Goal: Find contact information: Find contact information

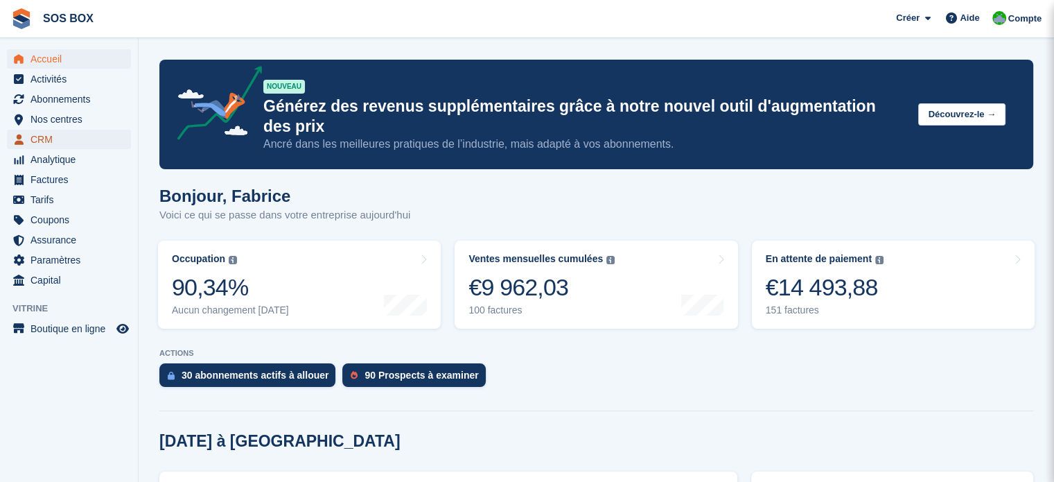
click at [44, 130] on span "CRM" at bounding box center [71, 139] width 83 height 19
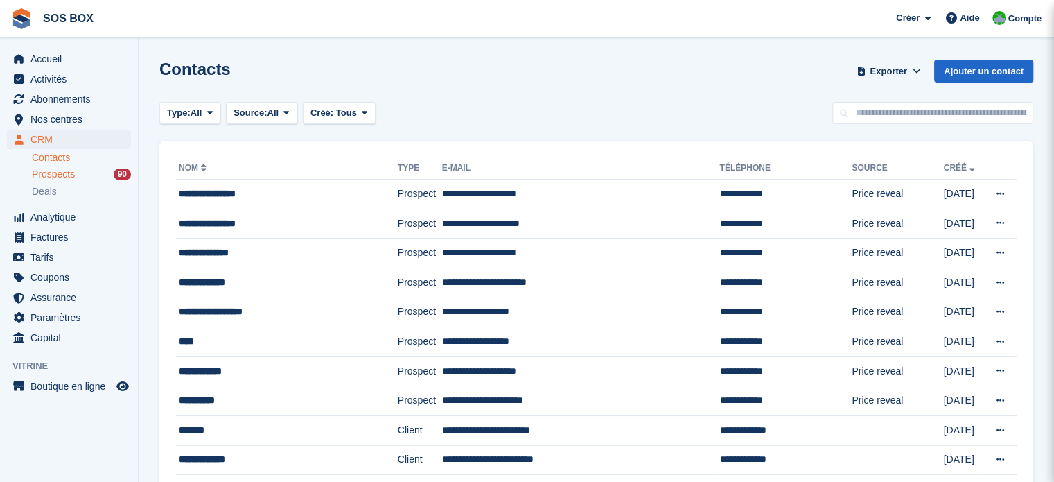
click at [50, 171] on span "Prospects" at bounding box center [53, 174] width 43 height 13
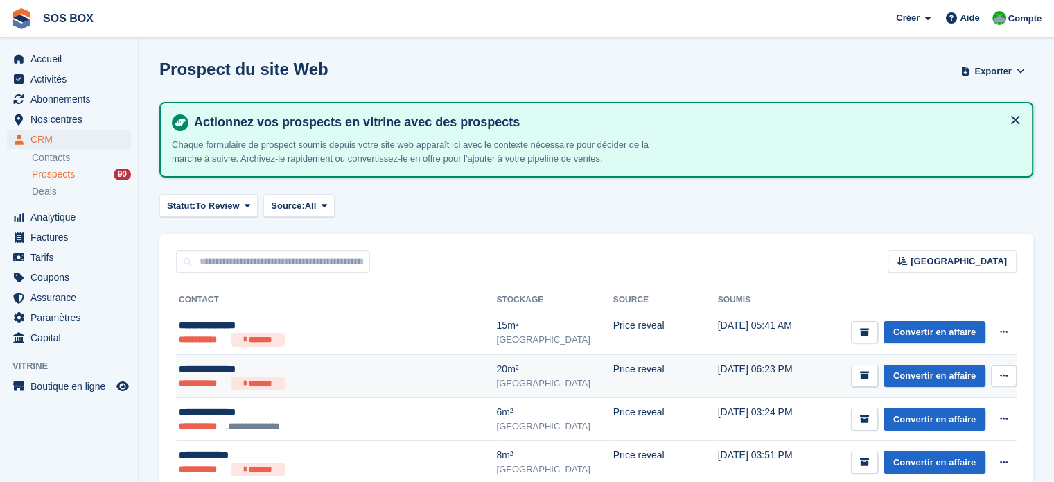
click at [496, 376] on div "[GEOGRAPHIC_DATA]" at bounding box center [554, 383] width 116 height 14
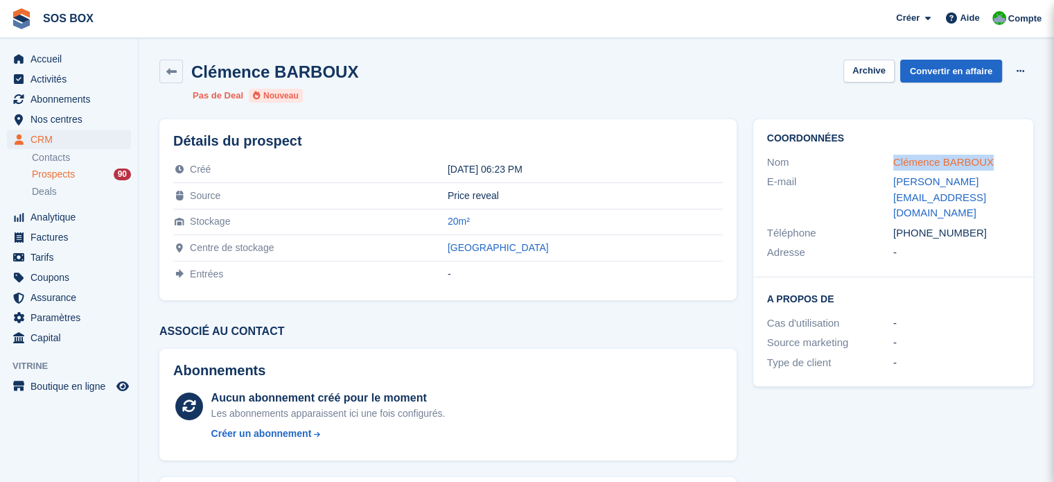
drag, startPoint x: 987, startPoint y: 163, endPoint x: 895, endPoint y: 168, distance: 92.3
click at [895, 168] on div "Clémence BARBOUX" at bounding box center [956, 163] width 126 height 16
copy link "Clémence BARBOUX"
drag, startPoint x: 965, startPoint y: 203, endPoint x: 893, endPoint y: 203, distance: 72.1
click at [893, 225] on div "+33688259928" at bounding box center [956, 233] width 126 height 16
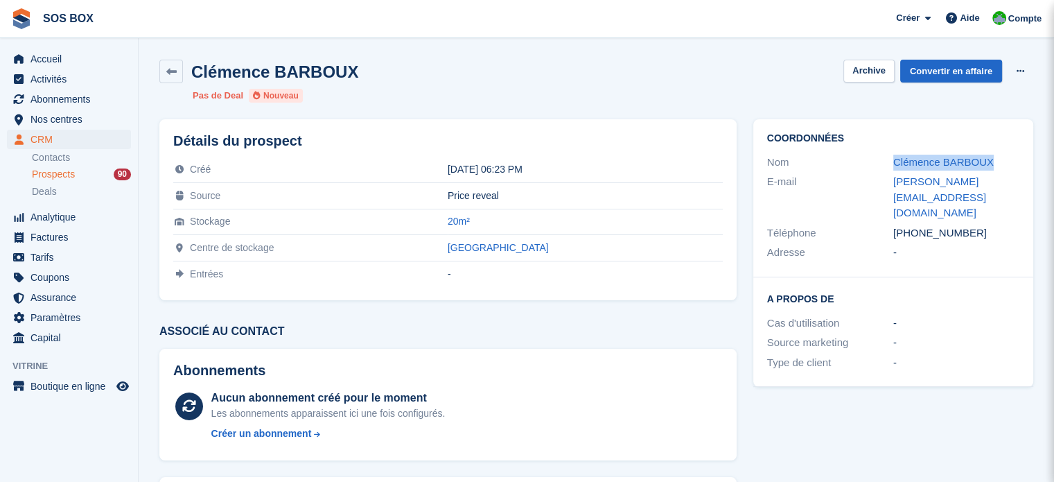
copy div "+33688259928"
drag, startPoint x: 1018, startPoint y: 182, endPoint x: 891, endPoint y: 185, distance: 126.9
click at [891, 185] on div "E-mail clem.barboux@gmail.com" at bounding box center [893, 197] width 252 height 51
copy div "clem.barboux@gmail.com"
click at [172, 71] on icon at bounding box center [171, 72] width 10 height 10
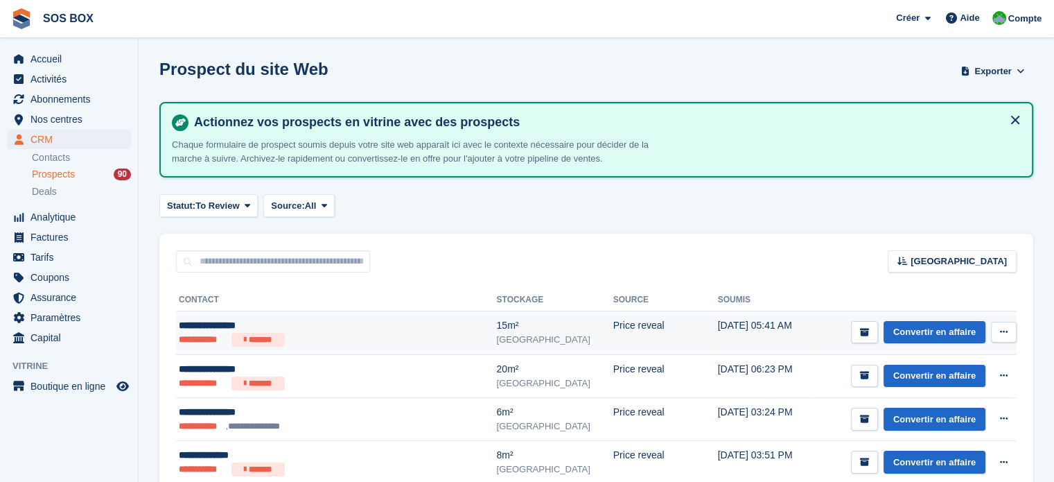
click at [510, 326] on div "15m²" at bounding box center [554, 325] width 116 height 15
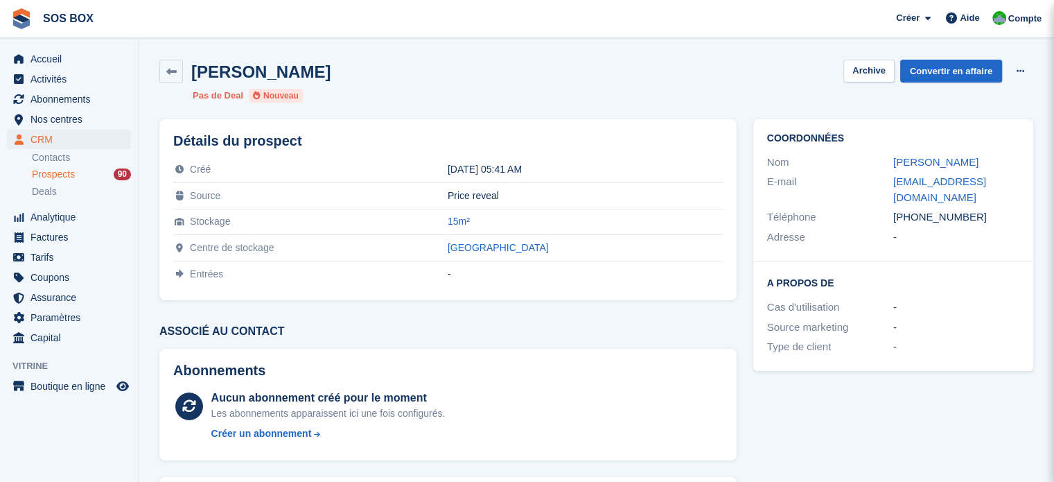
drag, startPoint x: 974, startPoint y: 164, endPoint x: 890, endPoint y: 163, distance: 84.6
click at [890, 163] on div "Nom [PERSON_NAME]" at bounding box center [893, 162] width 252 height 20
copy div "Verdon Christine"
drag, startPoint x: 965, startPoint y: 206, endPoint x: 893, endPoint y: 207, distance: 71.4
click at [893, 209] on div "+33675652859" at bounding box center [956, 217] width 126 height 16
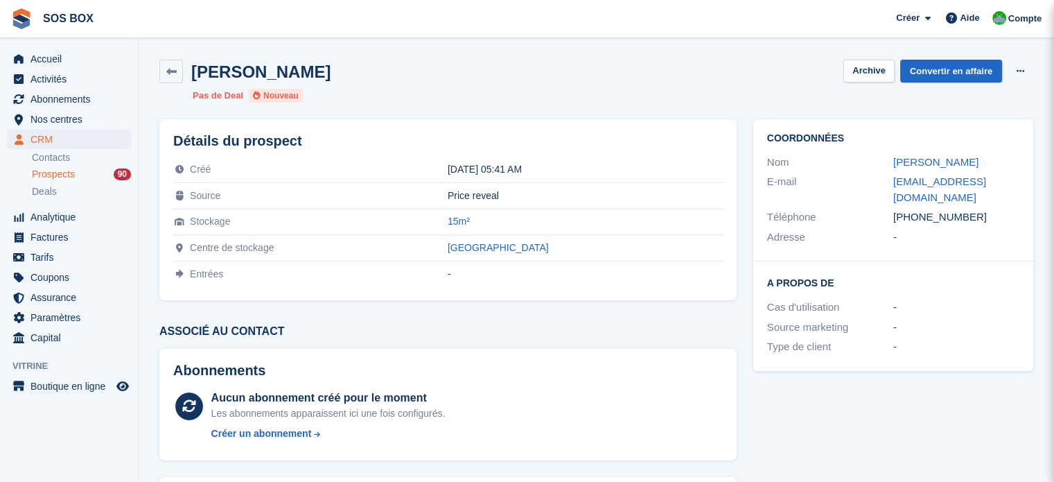
copy div "+33675652859"
drag, startPoint x: 1012, startPoint y: 183, endPoint x: 891, endPoint y: 184, distance: 121.3
click at [891, 184] on div "E-mail lesverdons2@gmail.com" at bounding box center [893, 189] width 252 height 35
copy div "lesverdons2@gmail.com"
click at [1004, 17] on img at bounding box center [999, 18] width 14 height 14
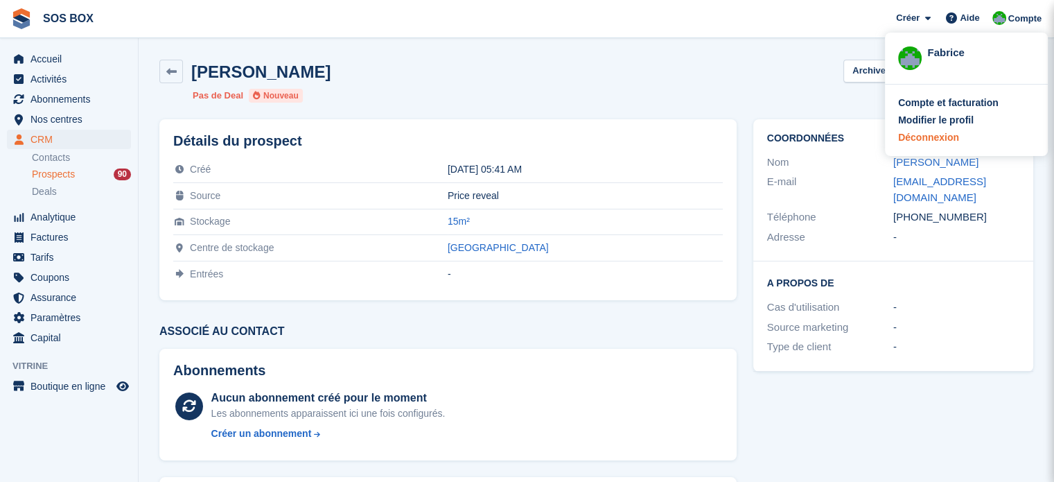
click at [956, 136] on div "Déconnexion" at bounding box center [966, 137] width 137 height 15
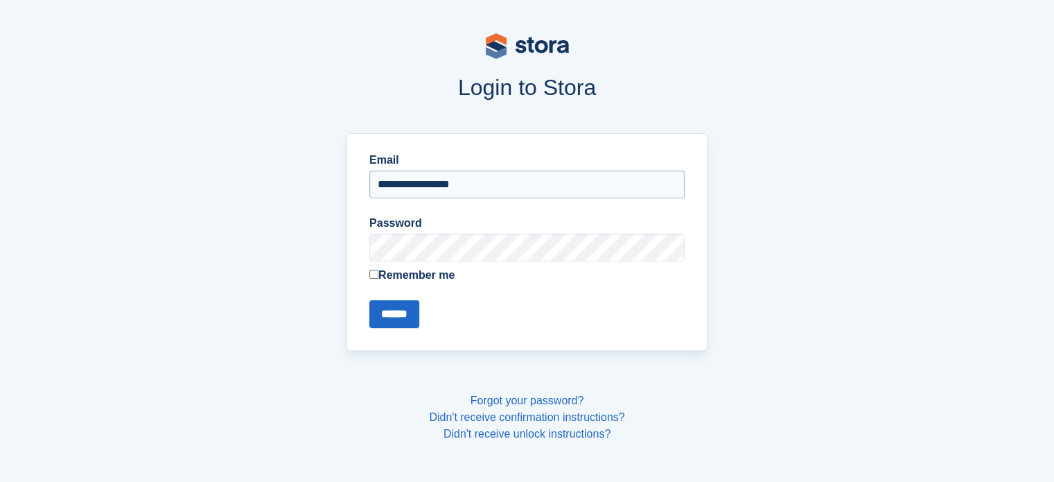
click at [502, 186] on input "**********" at bounding box center [526, 184] width 315 height 28
type input "**********"
click at [405, 319] on input "******" at bounding box center [394, 314] width 50 height 28
